Goal: Task Accomplishment & Management: Manage account settings

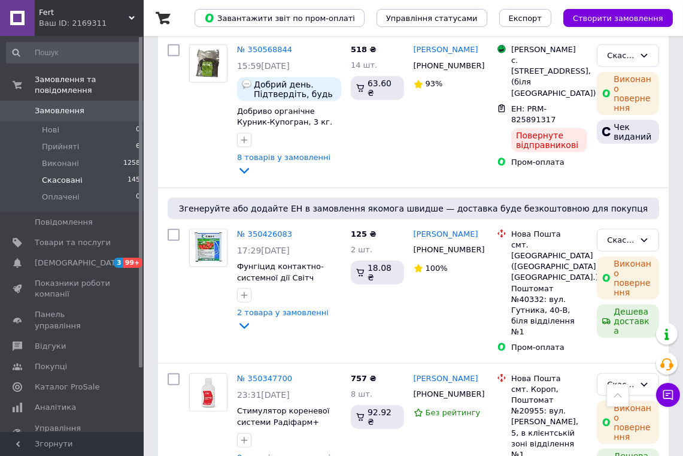
scroll to position [2183, 0]
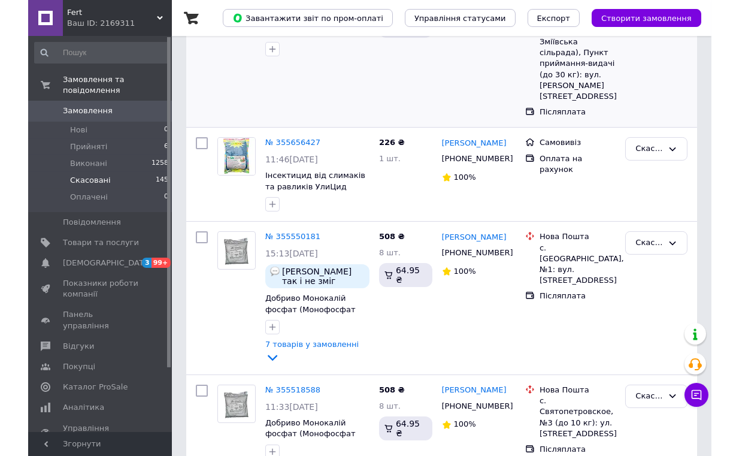
scroll to position [0, 0]
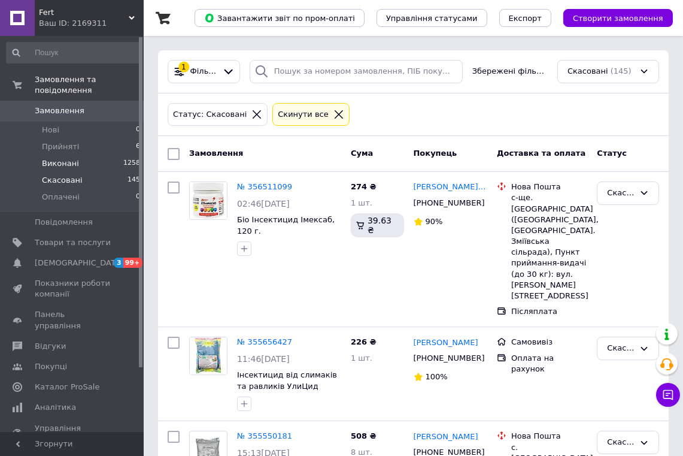
click at [56, 158] on span "Виконані" at bounding box center [60, 163] width 37 height 11
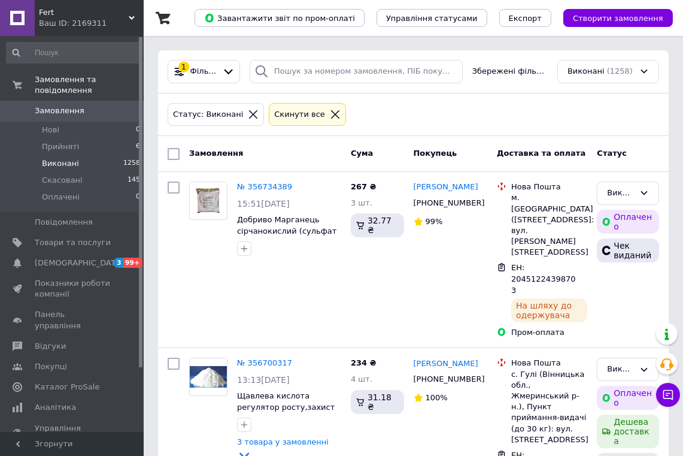
click at [256, 190] on link "№ 356734389" at bounding box center [264, 186] width 55 height 9
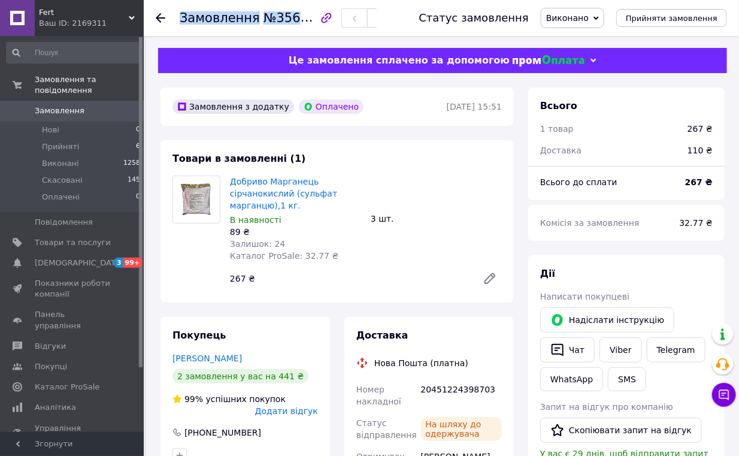
drag, startPoint x: 328, startPoint y: 13, endPoint x: 286, endPoint y: 13, distance: 42.5
click at [286, 13] on div "Замовлення №356734389" at bounding box center [278, 18] width 197 height 20
drag, startPoint x: 327, startPoint y: 17, endPoint x: 268, endPoint y: 16, distance: 58.7
click at [268, 16] on span "№356734389" at bounding box center [306, 17] width 85 height 15
copy span "356734389"
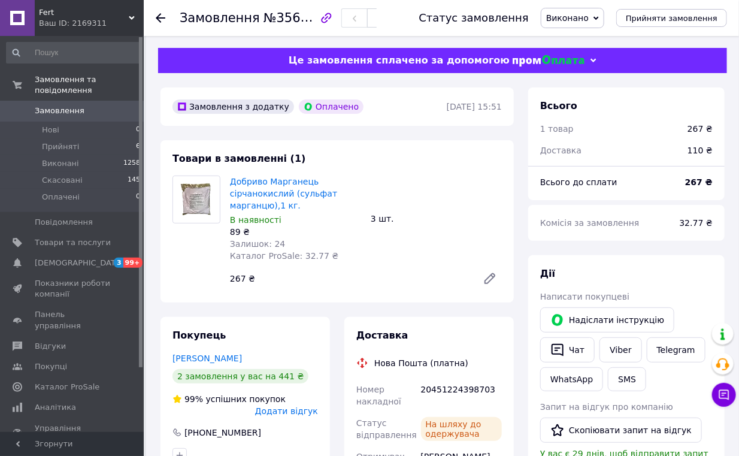
click at [348, 175] on div "Добриво Марганець сірчанокислий (сульфат марганцю),1 кг. В наявності 89 ₴ Залиш…" at bounding box center [295, 218] width 141 height 91
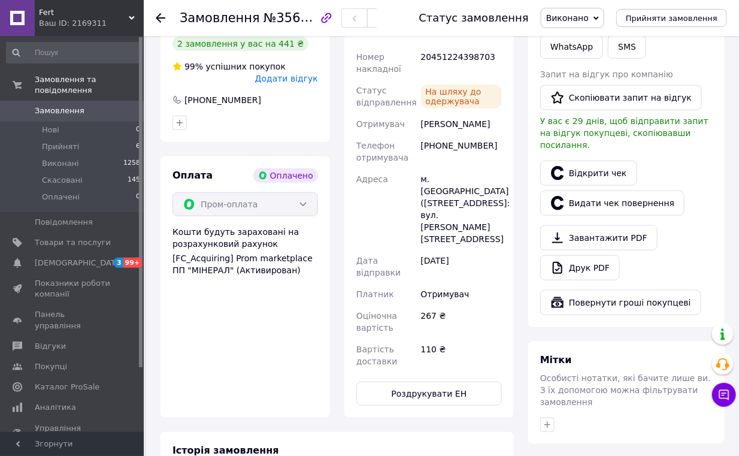
scroll to position [266, 0]
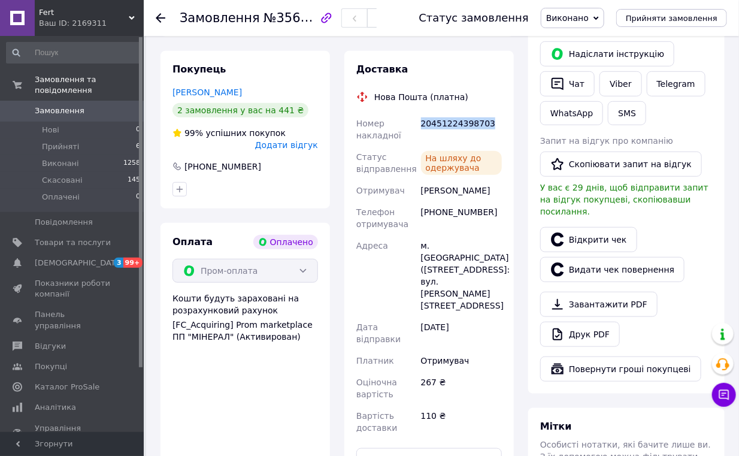
drag, startPoint x: 483, startPoint y: 121, endPoint x: 421, endPoint y: 130, distance: 62.9
click at [421, 130] on div "20451224398703" at bounding box center [462, 130] width 86 height 34
copy div "20451224398703"
click at [162, 18] on use at bounding box center [161, 18] width 10 height 10
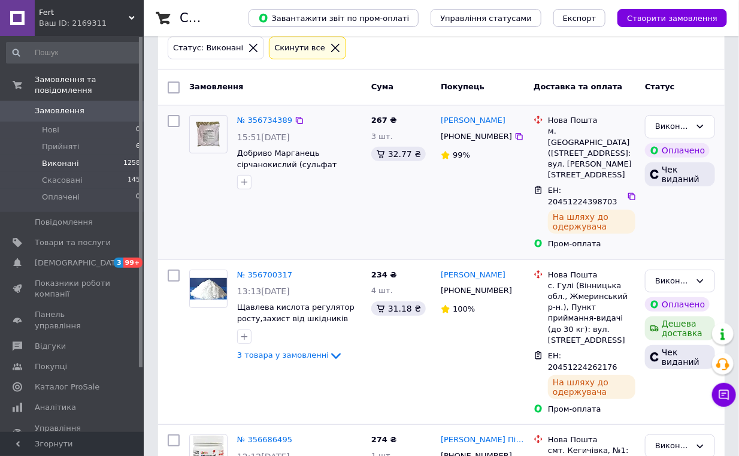
scroll to position [133, 0]
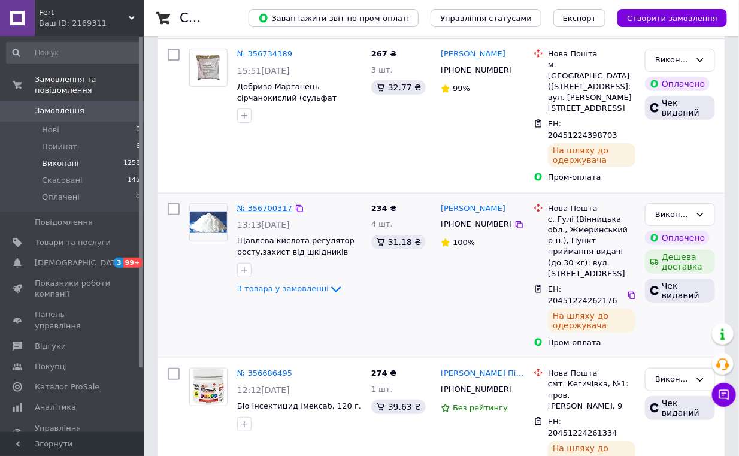
click at [277, 204] on link "№ 356700317" at bounding box center [264, 208] width 55 height 9
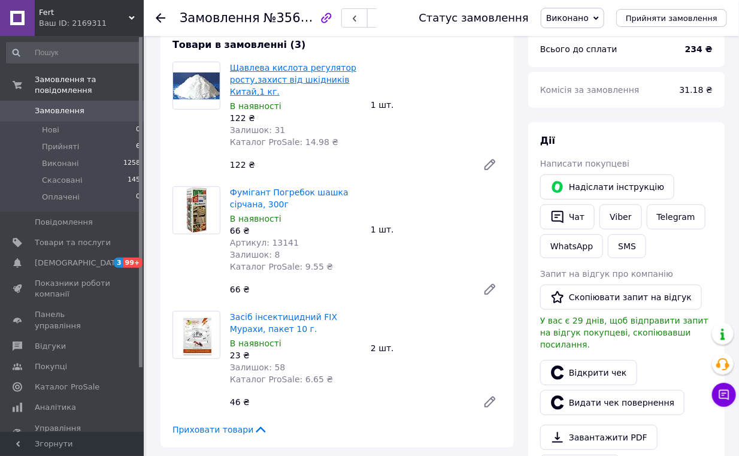
scroll to position [117, 0]
drag, startPoint x: 327, startPoint y: 16, endPoint x: 274, endPoint y: 24, distance: 54.0
click at [273, 25] on span "№356700317" at bounding box center [306, 17] width 85 height 15
drag, startPoint x: 304, startPoint y: 15, endPoint x: 391, endPoint y: 287, distance: 286.0
click at [391, 287] on div "66 ₴" at bounding box center [349, 289] width 248 height 17
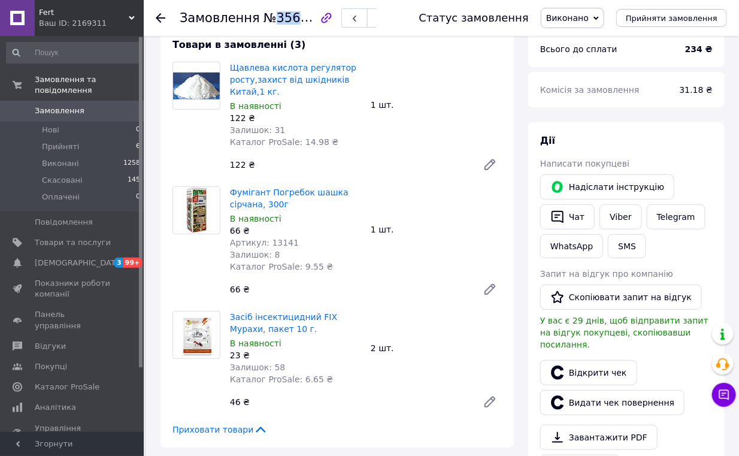
drag, startPoint x: 327, startPoint y: 13, endPoint x: 271, endPoint y: 19, distance: 56.1
click at [271, 19] on span "№356700317" at bounding box center [306, 17] width 85 height 15
drag, startPoint x: 271, startPoint y: 20, endPoint x: 207, endPoint y: 139, distance: 135.1
click at [207, 139] on div at bounding box center [196, 119] width 57 height 115
drag, startPoint x: 327, startPoint y: 16, endPoint x: 265, endPoint y: 19, distance: 62.4
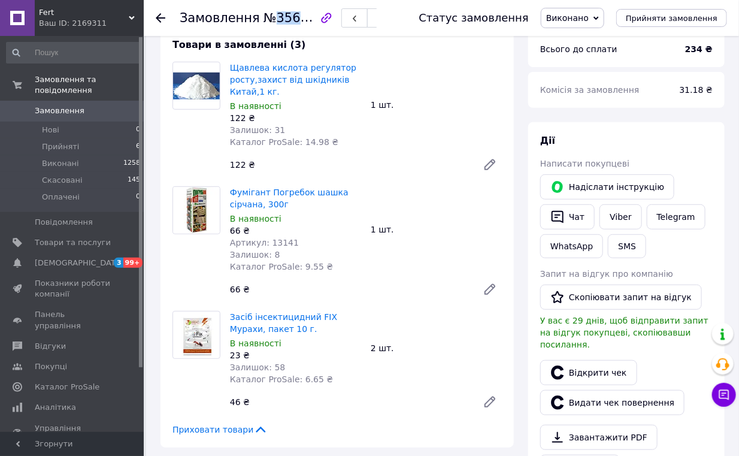
click at [265, 19] on span "№356700317" at bounding box center [306, 17] width 85 height 15
copy span "356700317"
click at [395, 217] on div "Фумігант Погребок шашка сірчана, 300г В наявності 66 ₴ Артикул: 13141 Залишок: …" at bounding box center [365, 244] width 281 height 120
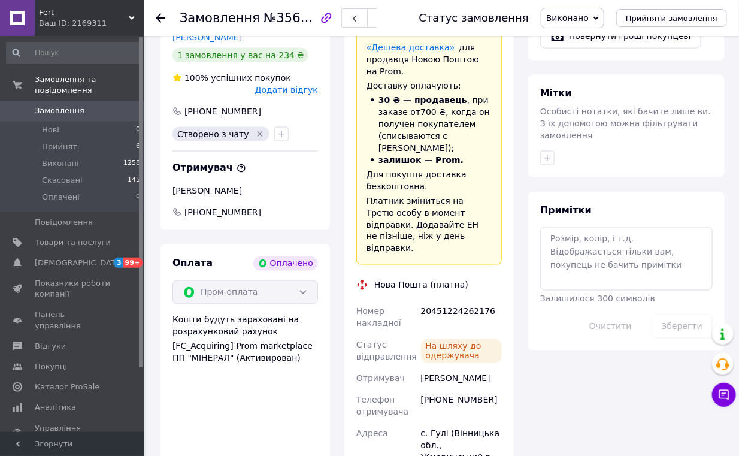
scroll to position [798, 0]
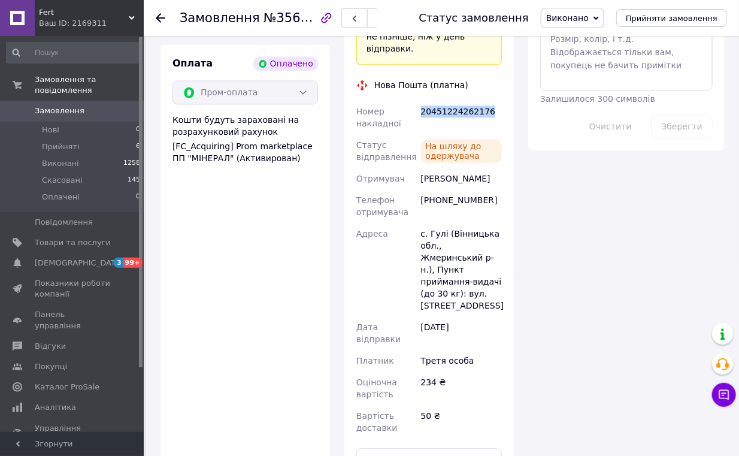
drag, startPoint x: 483, startPoint y: 87, endPoint x: 421, endPoint y: 103, distance: 63.8
click at [421, 103] on div "20451224262176" at bounding box center [462, 118] width 86 height 34
copy div "20451224262176"
click at [161, 16] on icon at bounding box center [161, 18] width 10 height 10
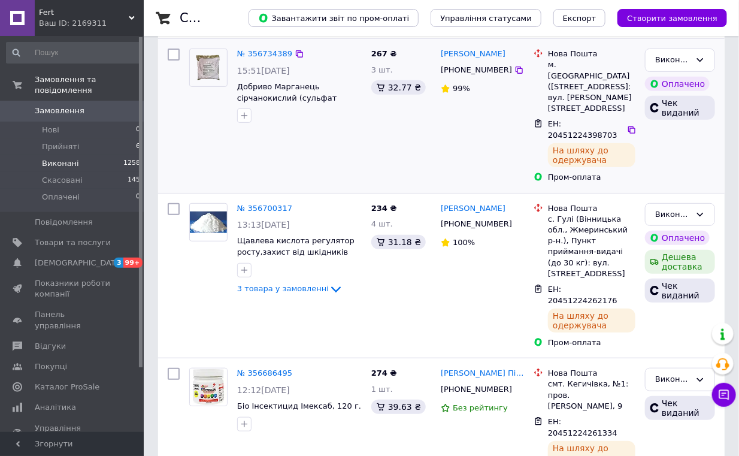
scroll to position [266, 0]
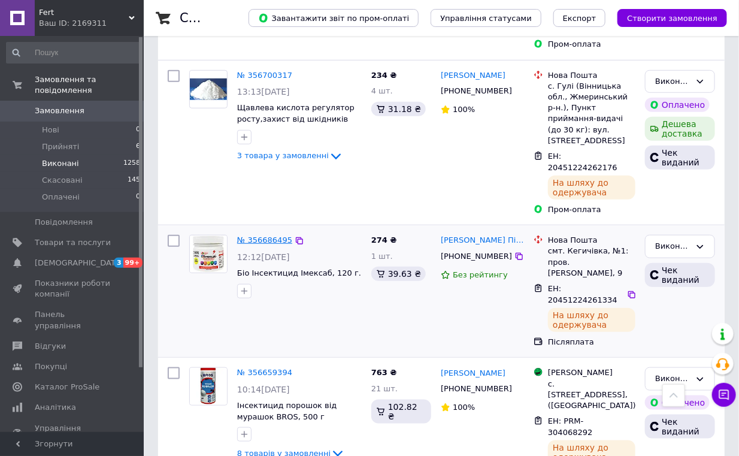
click at [259, 235] on link "№ 356686495" at bounding box center [264, 239] width 55 height 9
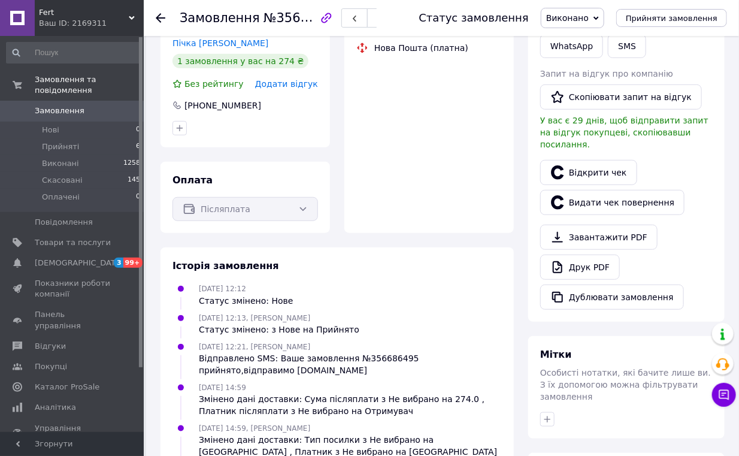
scroll to position [31, 0]
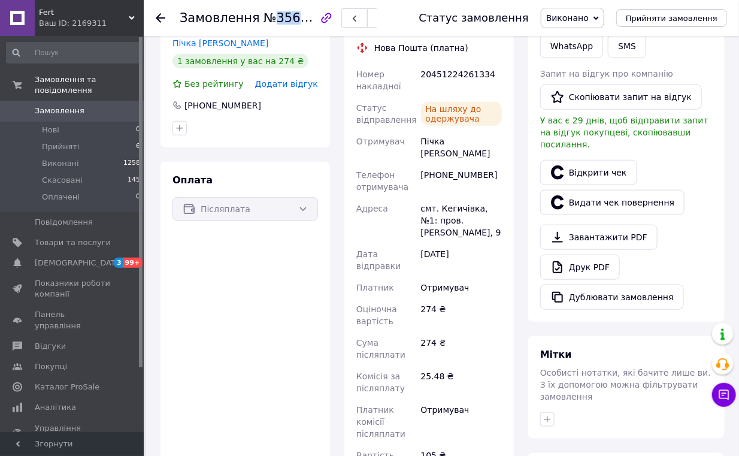
drag, startPoint x: 325, startPoint y: 14, endPoint x: 270, endPoint y: 19, distance: 55.3
click at [270, 19] on span "№356686495" at bounding box center [306, 17] width 85 height 15
copy span "356686495"
click at [489, 63] on div "20451224261334" at bounding box center [462, 80] width 86 height 34
drag, startPoint x: 483, startPoint y: 61, endPoint x: 419, endPoint y: 56, distance: 64.3
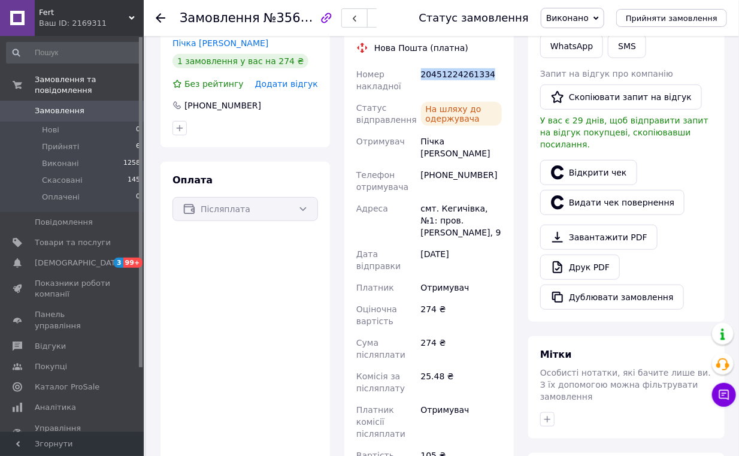
click at [419, 63] on div "20451224261334" at bounding box center [462, 80] width 86 height 34
copy div "20451224261334"
click at [164, 16] on icon at bounding box center [161, 18] width 10 height 10
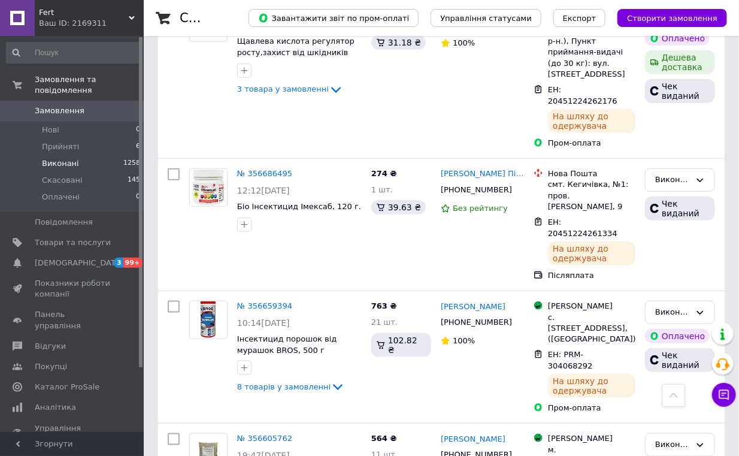
scroll to position [465, 0]
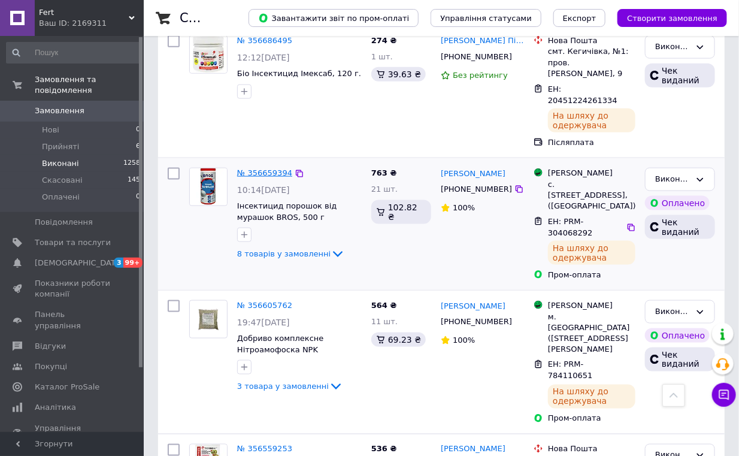
click at [267, 168] on link "№ 356659394" at bounding box center [264, 172] width 55 height 9
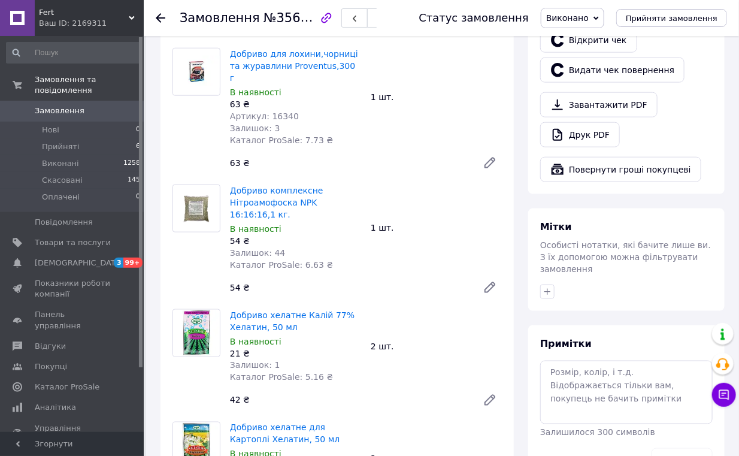
scroll to position [57, 0]
drag, startPoint x: 330, startPoint y: 13, endPoint x: 296, endPoint y: 19, distance: 34.8
click at [295, 16] on div "Замовлення №356659394" at bounding box center [278, 18] width 197 height 20
drag, startPoint x: 326, startPoint y: 16, endPoint x: 271, endPoint y: 23, distance: 55.6
click at [268, 20] on span "№356659394" at bounding box center [306, 17] width 85 height 15
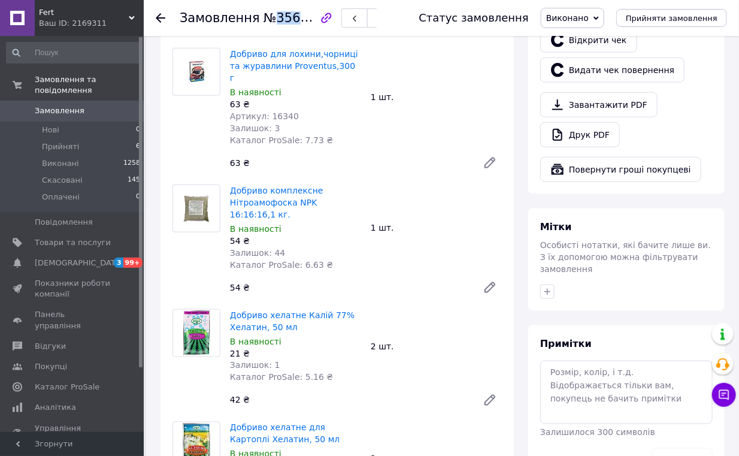
copy span "356659394"
click at [428, 307] on div "Добриво хелатне Калій 77% Хелатин, 50 мл В наявності 21 ₴ Залишок: 1 Каталог Pr…" at bounding box center [365, 361] width 281 height 108
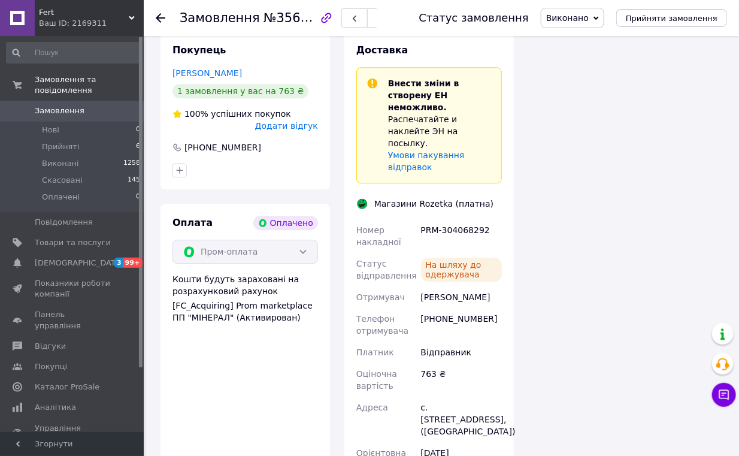
scroll to position [1198, 0]
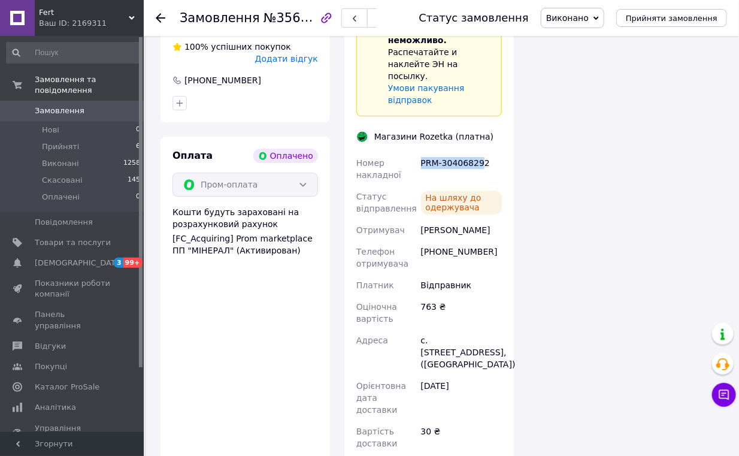
drag, startPoint x: 480, startPoint y: 112, endPoint x: 422, endPoint y: 116, distance: 58.2
click at [422, 152] on div "PRM-304068292" at bounding box center [462, 169] width 86 height 34
copy div "PRM-30406829"
click at [155, 16] on div "Замовлення №356659394 Статус замовлення Виконано Прийнято Скасовано Оплачено Пр…" at bounding box center [441, 18] width 595 height 36
click at [161, 16] on icon at bounding box center [161, 18] width 10 height 10
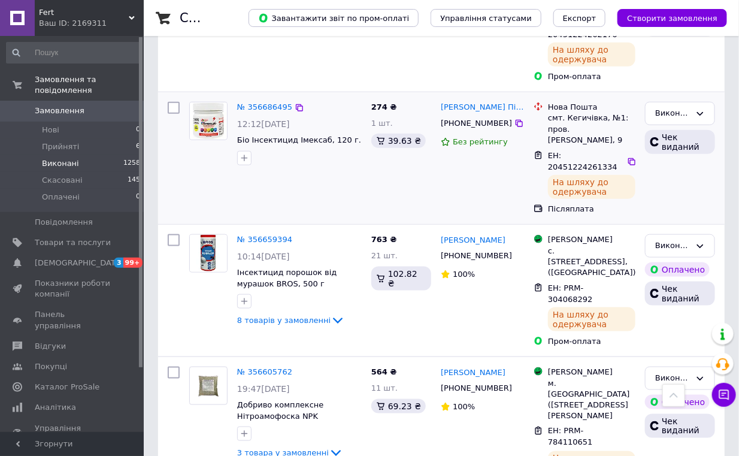
scroll to position [465, 0]
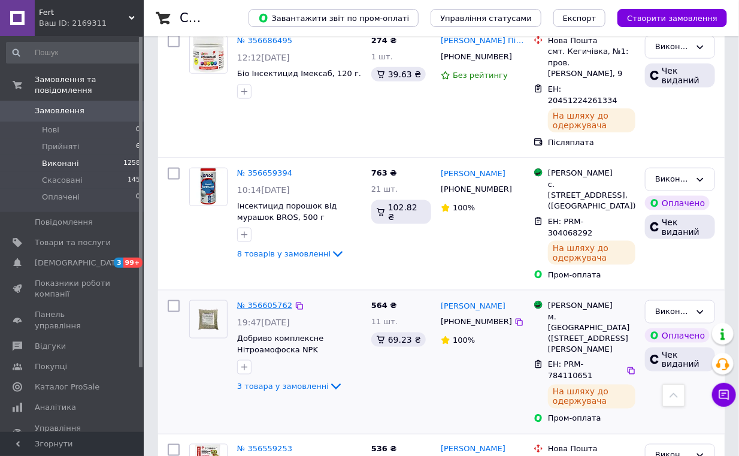
drag, startPoint x: 268, startPoint y: 222, endPoint x: 252, endPoint y: 223, distance: 16.2
click at [252, 301] on link "№ 356605762" at bounding box center [264, 305] width 55 height 9
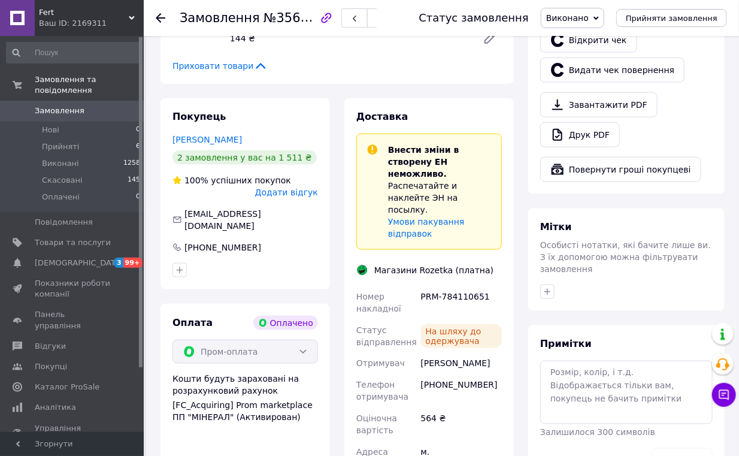
scroll to position [81, 0]
drag, startPoint x: 327, startPoint y: 16, endPoint x: 270, endPoint y: 17, distance: 57.5
click at [270, 17] on span "№356605762" at bounding box center [306, 17] width 85 height 15
copy span "356605762"
click at [452, 319] on div "На шляху до одержувача" at bounding box center [462, 336] width 86 height 34
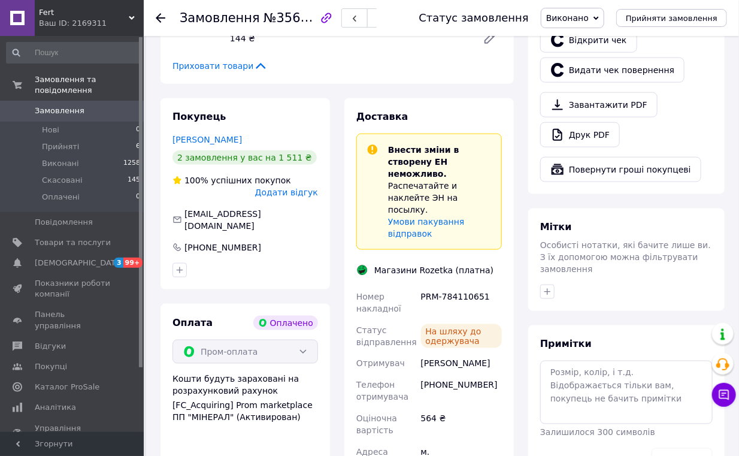
click at [486, 286] on div "PRM-784110651" at bounding box center [462, 303] width 86 height 34
drag, startPoint x: 481, startPoint y: 259, endPoint x: 422, endPoint y: 262, distance: 58.8
click at [422, 286] on div "PRM-784110651" at bounding box center [462, 303] width 86 height 34
copy div "PRM-784110651"
click at [164, 14] on icon at bounding box center [161, 18] width 10 height 10
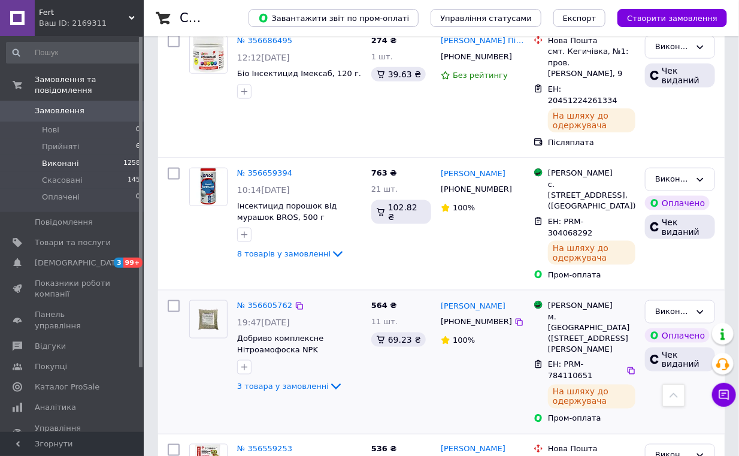
scroll to position [532, 0]
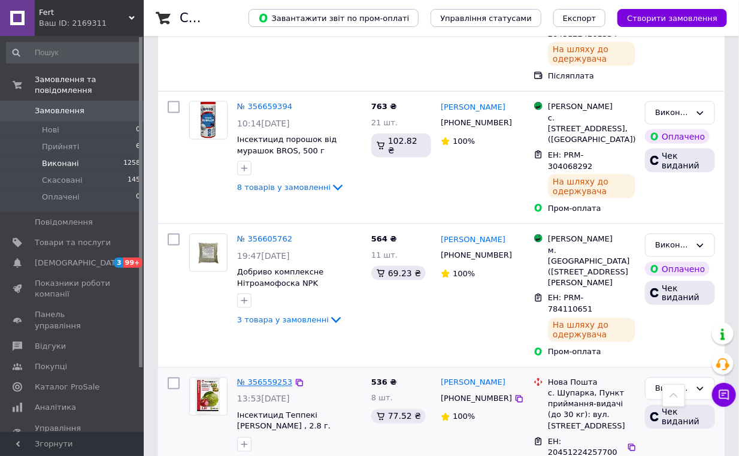
click at [261, 378] on link "№ 356559253" at bounding box center [264, 382] width 55 height 9
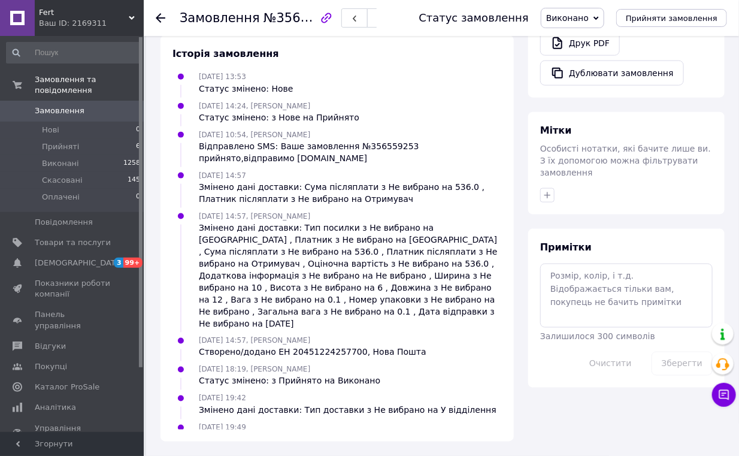
scroll to position [31, 0]
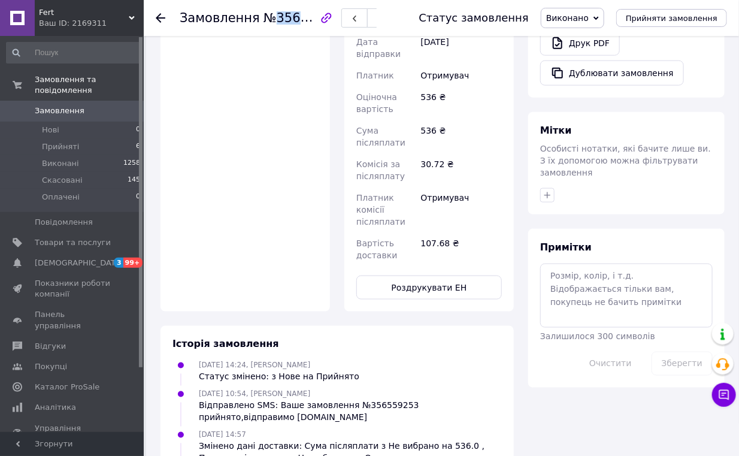
drag, startPoint x: 326, startPoint y: 11, endPoint x: 270, endPoint y: 25, distance: 58.5
click at [270, 25] on span "№356559253" at bounding box center [306, 17] width 85 height 15
click at [405, 193] on span "Платник комісії післяплати" at bounding box center [380, 210] width 49 height 34
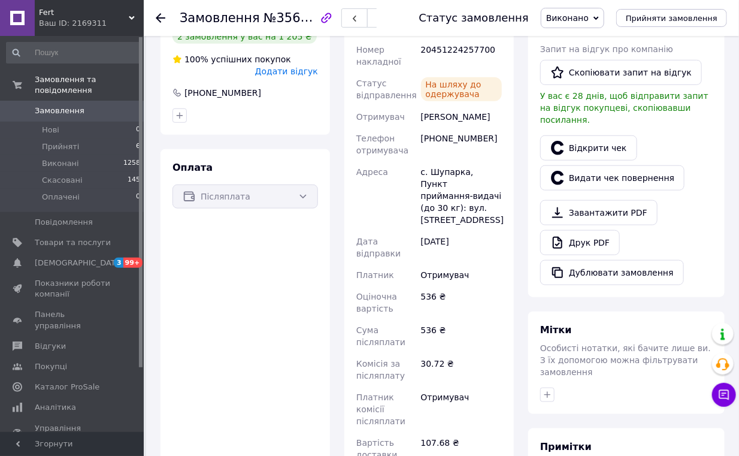
scroll to position [224, 0]
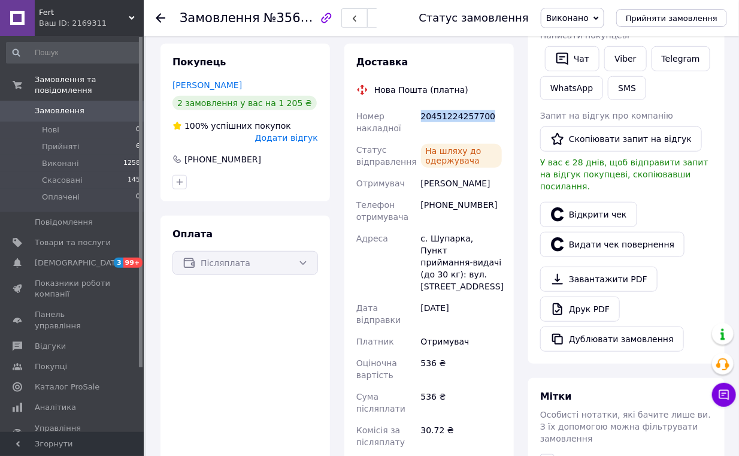
drag, startPoint x: 483, startPoint y: 114, endPoint x: 421, endPoint y: 119, distance: 61.9
click at [421, 117] on div "20451224257700" at bounding box center [462, 122] width 86 height 34
